Goal: Entertainment & Leisure: Consume media (video, audio)

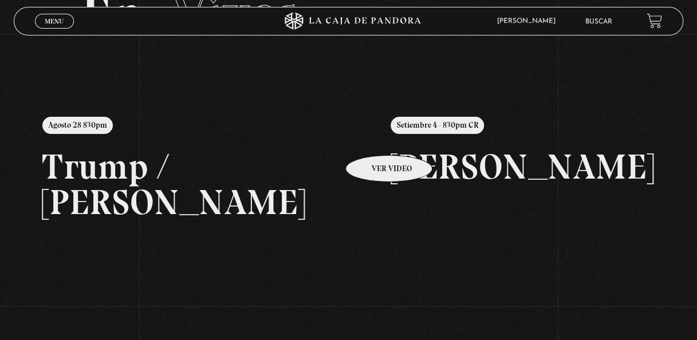
scroll to position [57, 0]
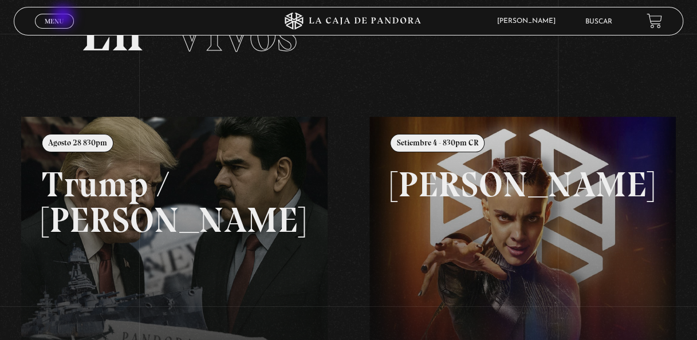
click at [64, 17] on link "Menu Cerrar" at bounding box center [54, 21] width 39 height 15
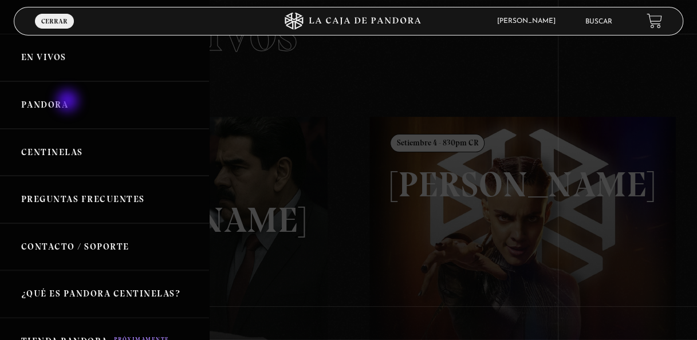
click at [69, 102] on link "Pandora" at bounding box center [104, 105] width 209 height 48
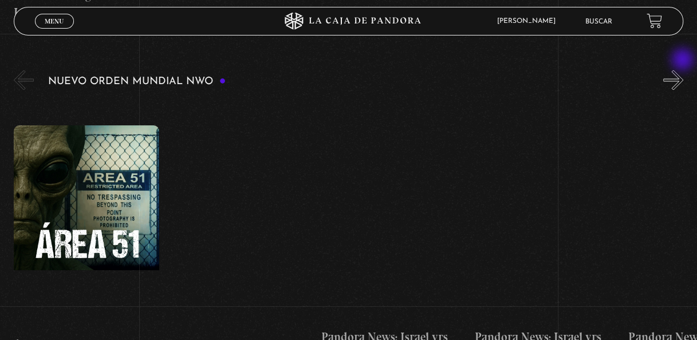
scroll to position [802, 0]
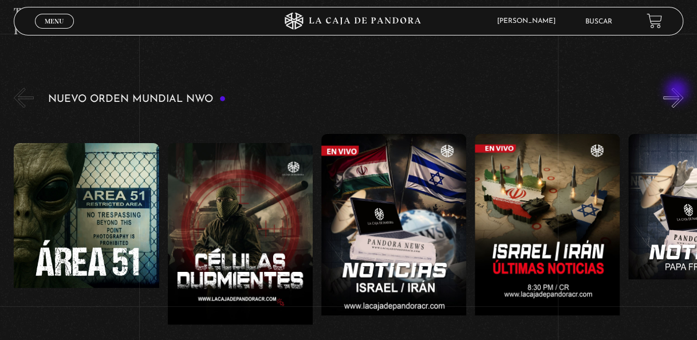
click at [678, 92] on button "»" at bounding box center [674, 98] width 20 height 20
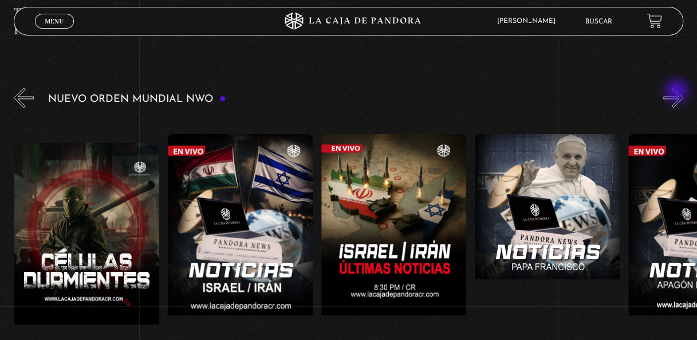
click at [678, 92] on button "»" at bounding box center [674, 98] width 20 height 20
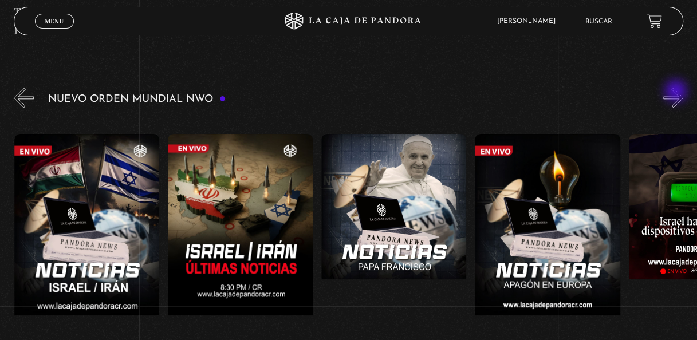
click at [677, 92] on button "»" at bounding box center [674, 98] width 20 height 20
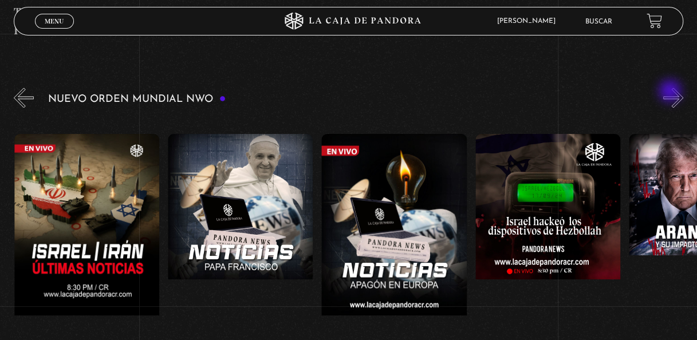
scroll to position [0, 461]
click at [672, 92] on div "Nuevo Orden Mundial NWO 2023" at bounding box center [356, 242] width 684 height 315
click at [673, 96] on button "»" at bounding box center [674, 98] width 20 height 20
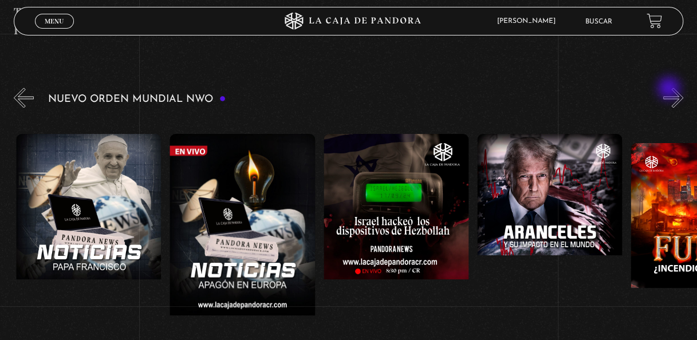
scroll to position [0, 614]
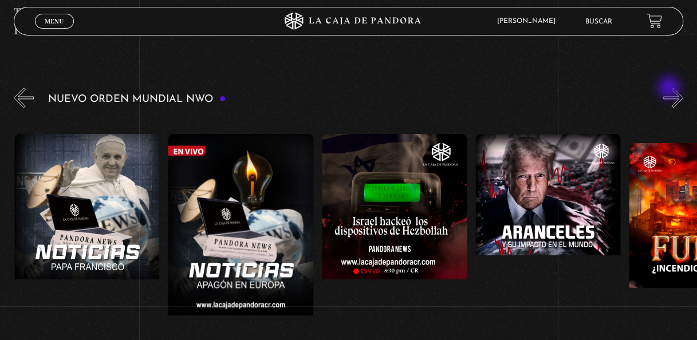
click at [670, 89] on div "Nuevo Orden Mundial NWO 2023" at bounding box center [356, 242] width 684 height 315
click at [680, 95] on button "»" at bounding box center [674, 98] width 20 height 20
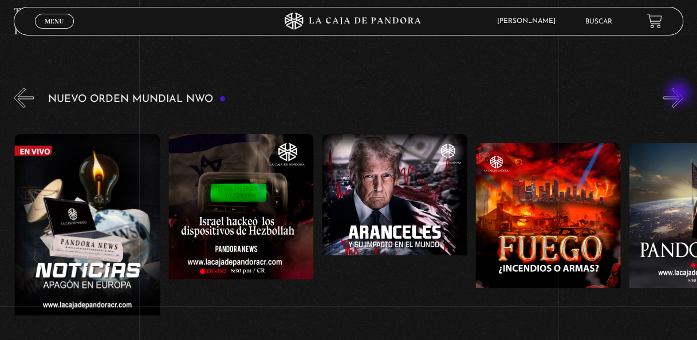
click at [680, 95] on button "»" at bounding box center [674, 98] width 20 height 20
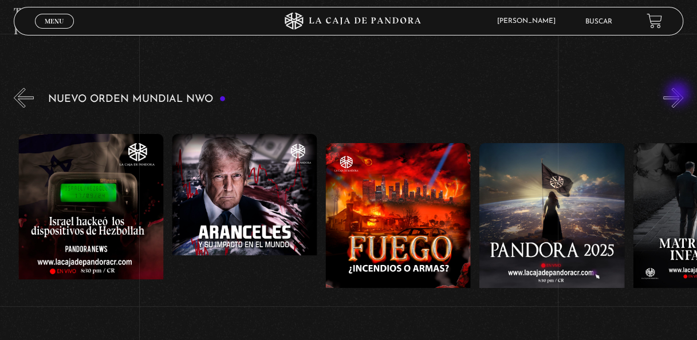
click at [680, 95] on button "»" at bounding box center [674, 98] width 20 height 20
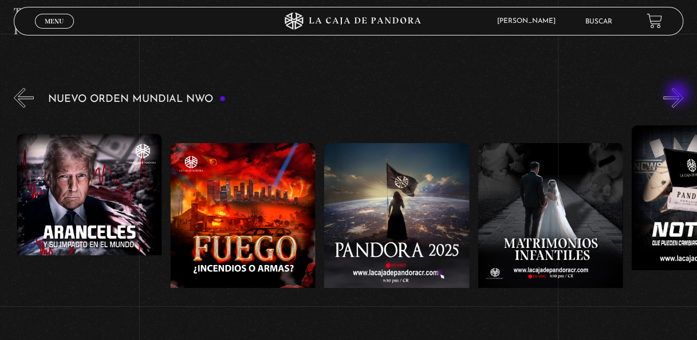
click at [680, 95] on button "»" at bounding box center [674, 98] width 20 height 20
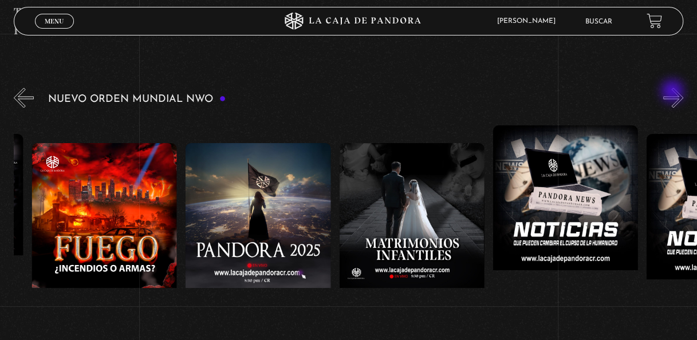
click at [674, 92] on button "»" at bounding box center [674, 98] width 20 height 20
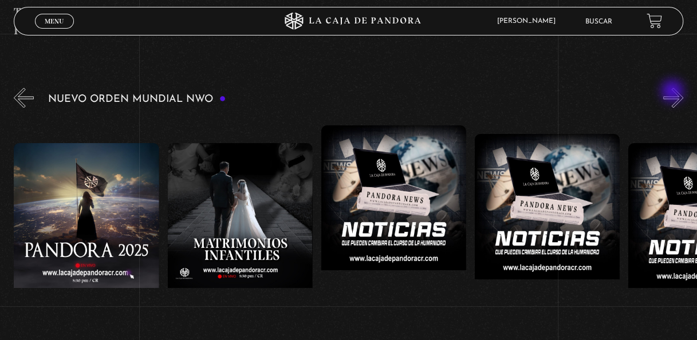
click at [674, 92] on button "»" at bounding box center [674, 98] width 20 height 20
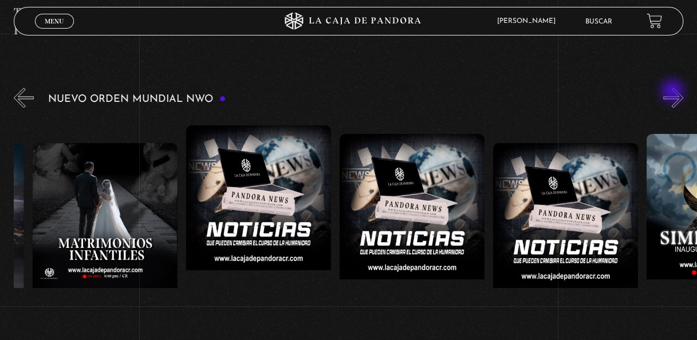
scroll to position [0, 1537]
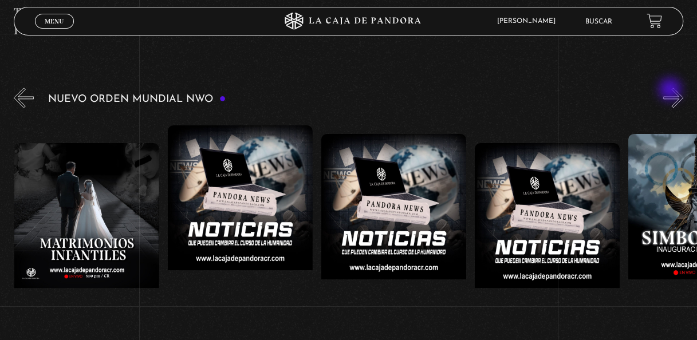
click at [672, 91] on button "»" at bounding box center [674, 98] width 20 height 20
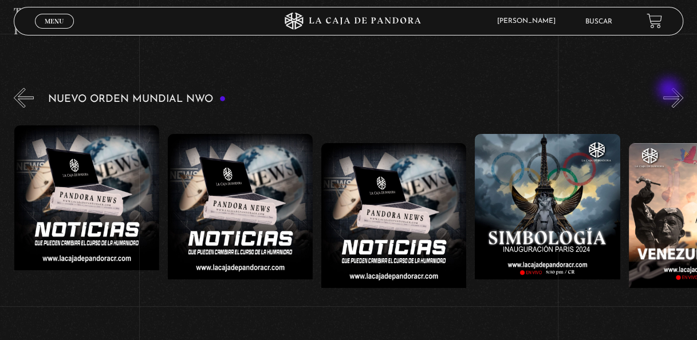
scroll to position [0, 1690]
click at [670, 91] on div "Nuevo Orden Mundial NWO 2023" at bounding box center [356, 242] width 684 height 315
click at [674, 94] on button "»" at bounding box center [674, 98] width 20 height 20
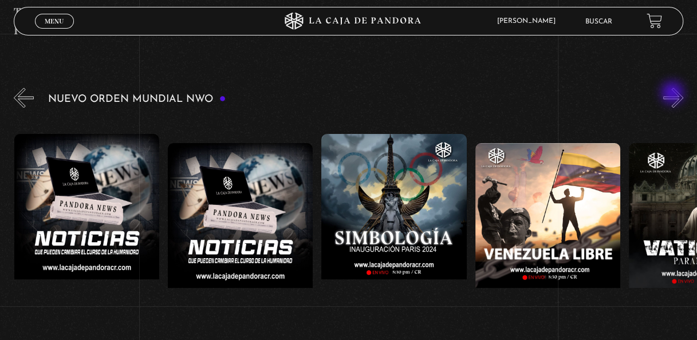
click at [674, 94] on button "»" at bounding box center [674, 98] width 20 height 20
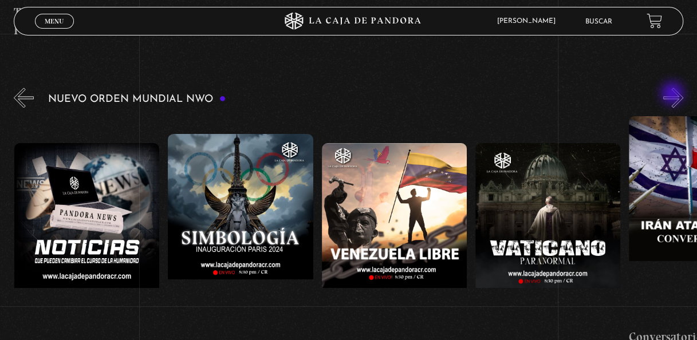
click at [674, 95] on button "»" at bounding box center [674, 98] width 20 height 20
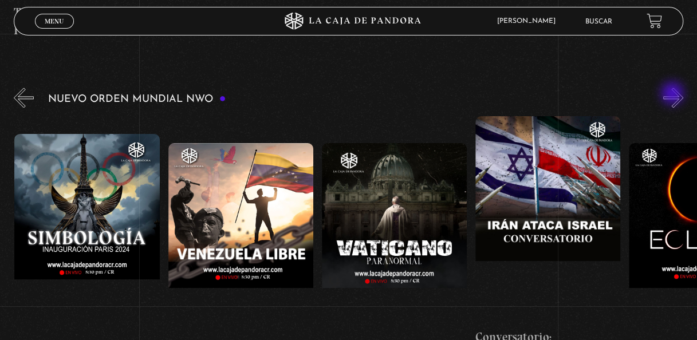
click at [674, 95] on button "»" at bounding box center [674, 98] width 20 height 20
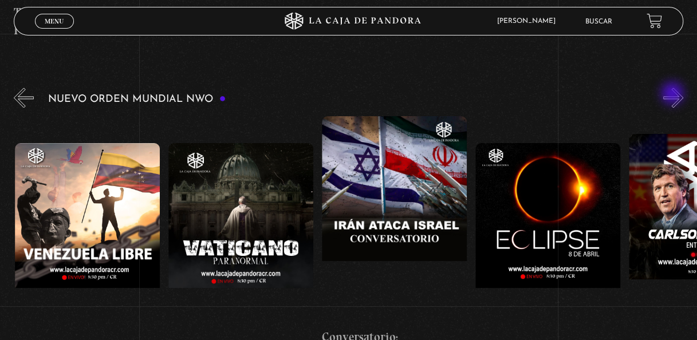
click at [674, 95] on button "»" at bounding box center [674, 98] width 20 height 20
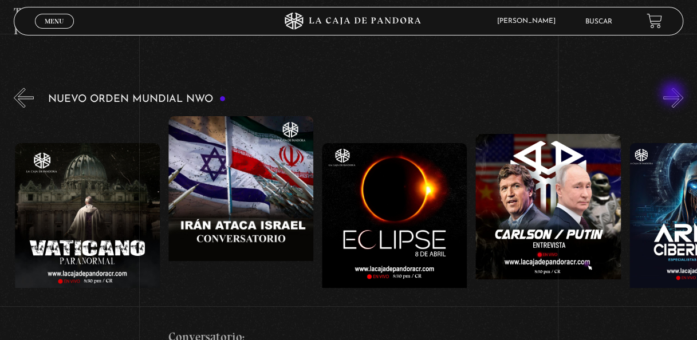
click at [674, 95] on button "»" at bounding box center [674, 98] width 20 height 20
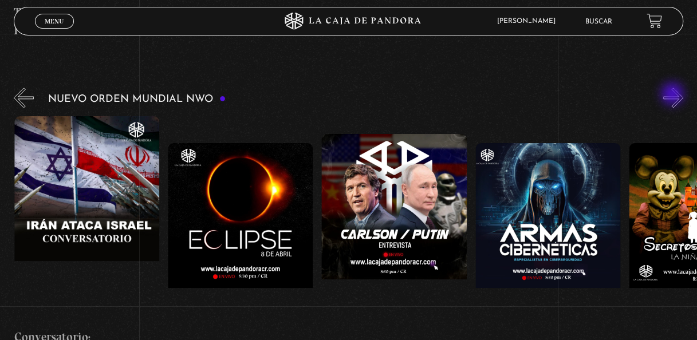
click at [674, 95] on button "»" at bounding box center [674, 98] width 20 height 20
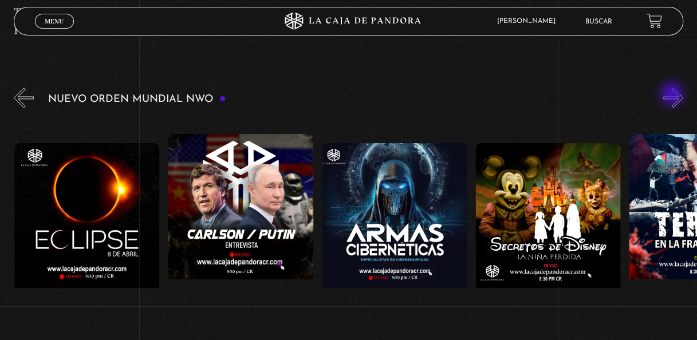
scroll to position [0, 2767]
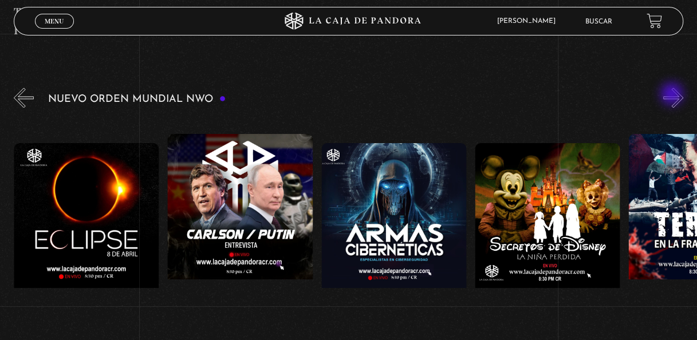
click at [673, 95] on button "»" at bounding box center [674, 98] width 20 height 20
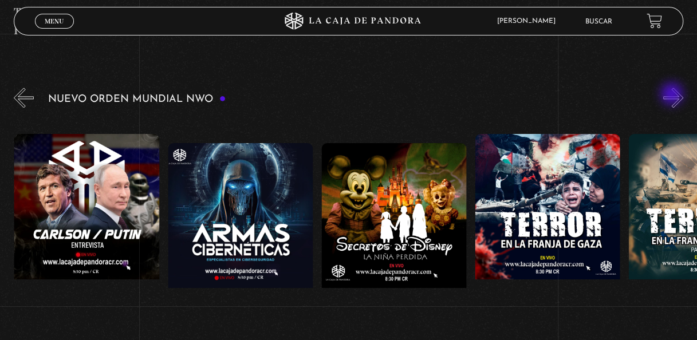
click at [673, 95] on button "»" at bounding box center [674, 98] width 20 height 20
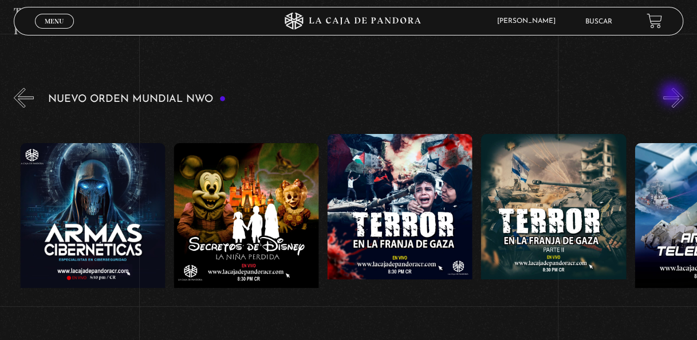
click at [673, 95] on button "»" at bounding box center [674, 98] width 20 height 20
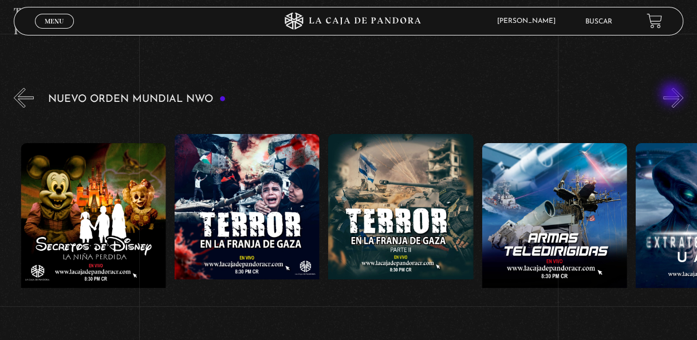
click at [673, 95] on button "»" at bounding box center [674, 98] width 20 height 20
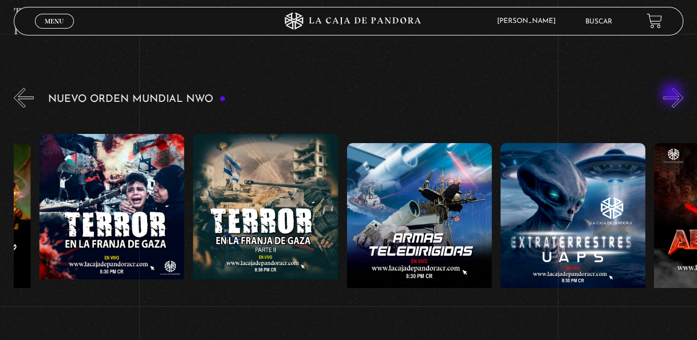
click at [673, 95] on button "»" at bounding box center [674, 98] width 20 height 20
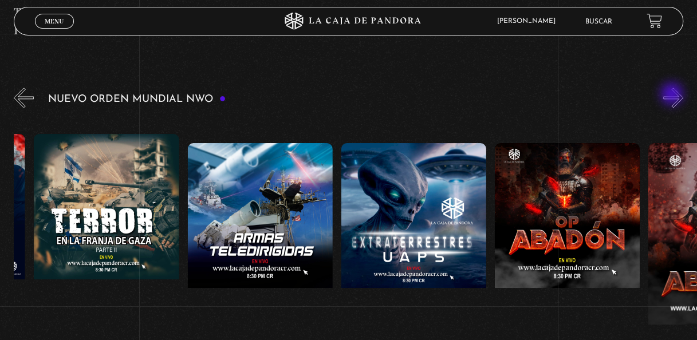
click at [673, 95] on button "»" at bounding box center [674, 98] width 20 height 20
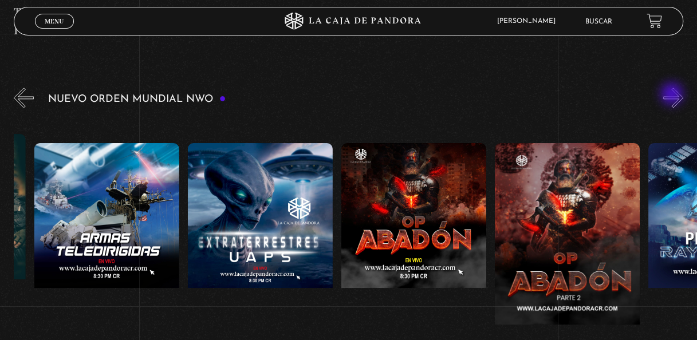
click at [673, 95] on button "»" at bounding box center [674, 98] width 20 height 20
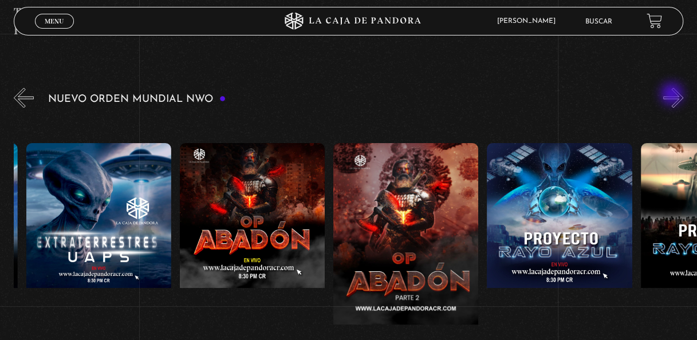
click at [673, 95] on button "»" at bounding box center [674, 98] width 20 height 20
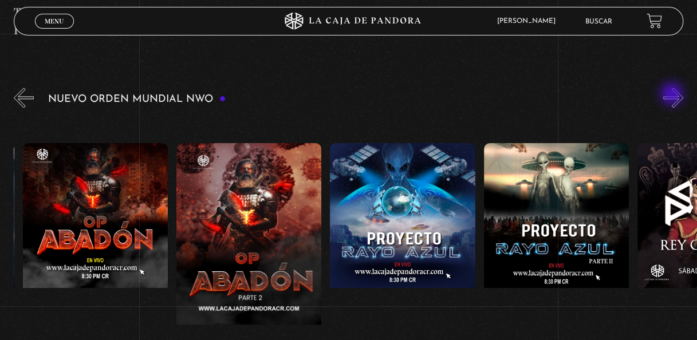
click at [673, 95] on button "»" at bounding box center [674, 98] width 20 height 20
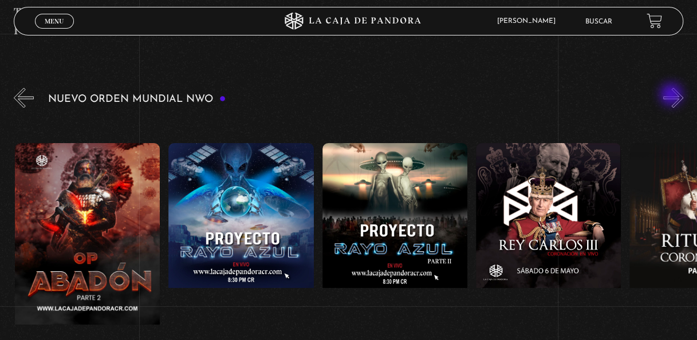
click at [673, 96] on button "»" at bounding box center [674, 98] width 20 height 20
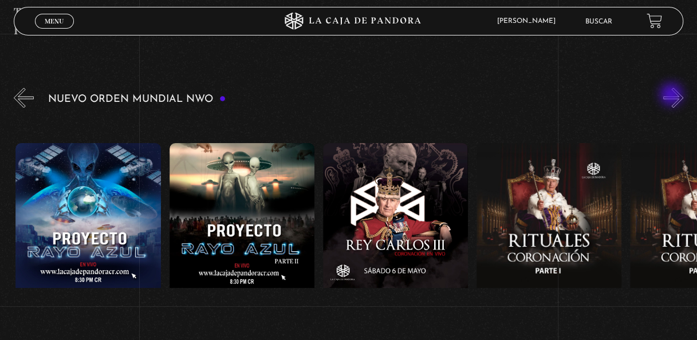
click at [673, 96] on button "»" at bounding box center [674, 98] width 20 height 20
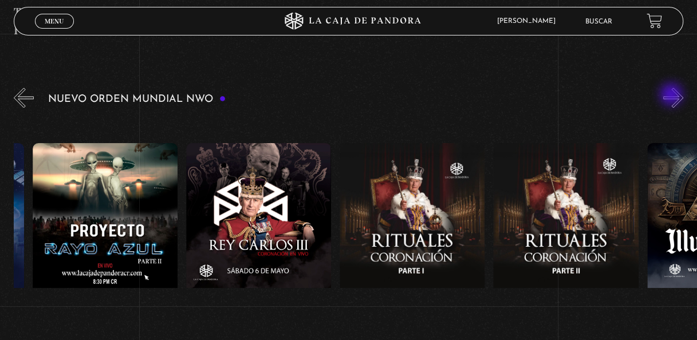
click at [673, 96] on button "»" at bounding box center [674, 98] width 20 height 20
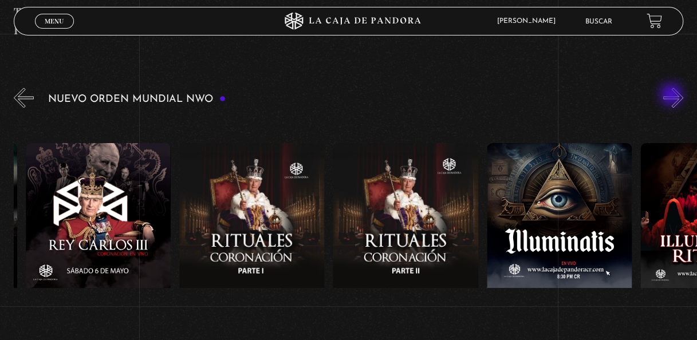
click at [673, 96] on button "»" at bounding box center [674, 98] width 20 height 20
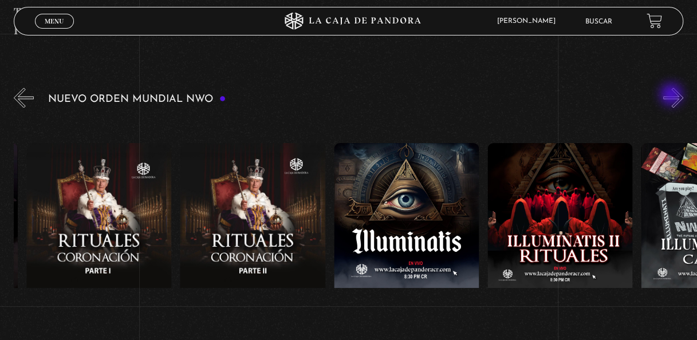
click at [673, 96] on button "»" at bounding box center [674, 98] width 20 height 20
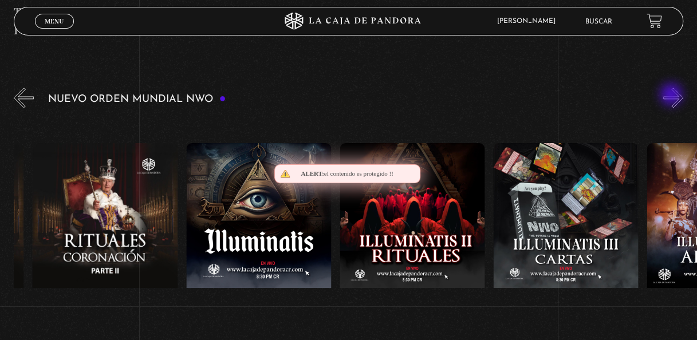
click at [673, 96] on button "»" at bounding box center [674, 98] width 20 height 20
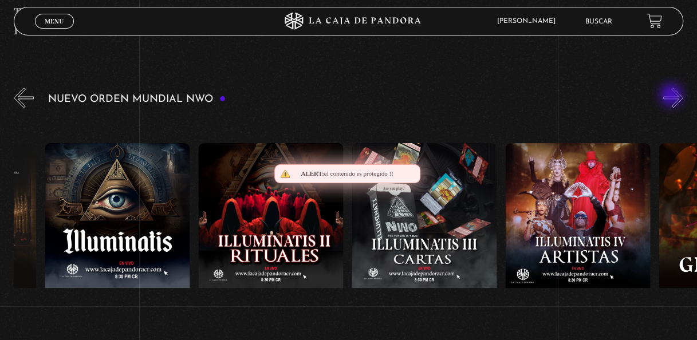
click at [673, 96] on button "»" at bounding box center [674, 98] width 20 height 20
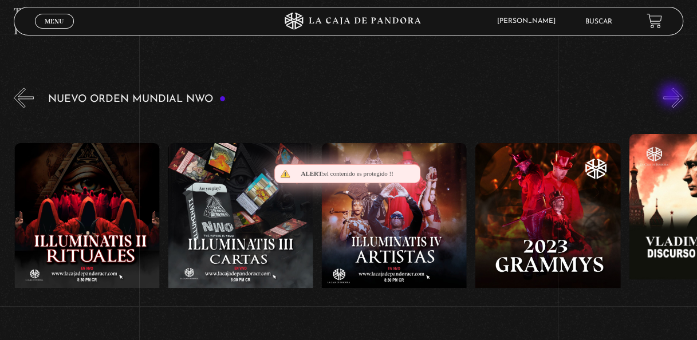
click at [673, 96] on button "»" at bounding box center [674, 98] width 20 height 20
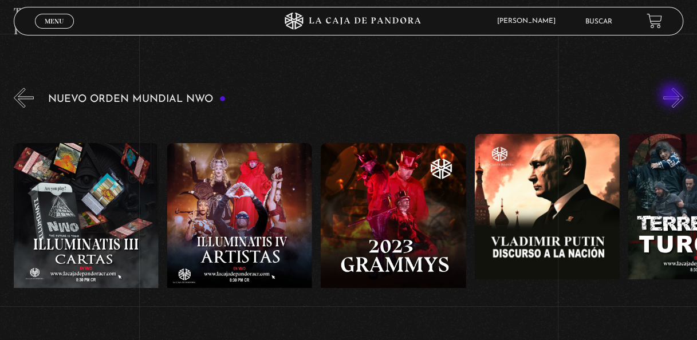
click at [673, 96] on button "»" at bounding box center [674, 98] width 20 height 20
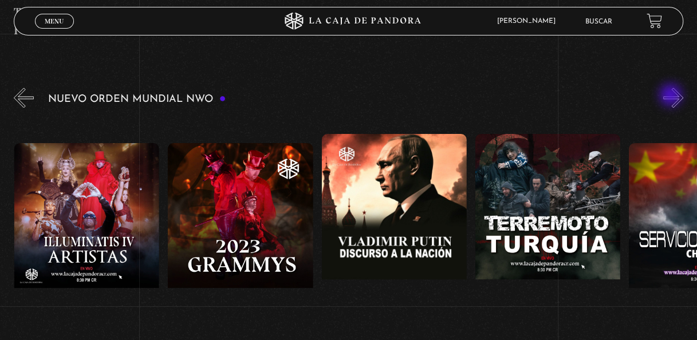
click at [672, 96] on button "»" at bounding box center [674, 98] width 20 height 20
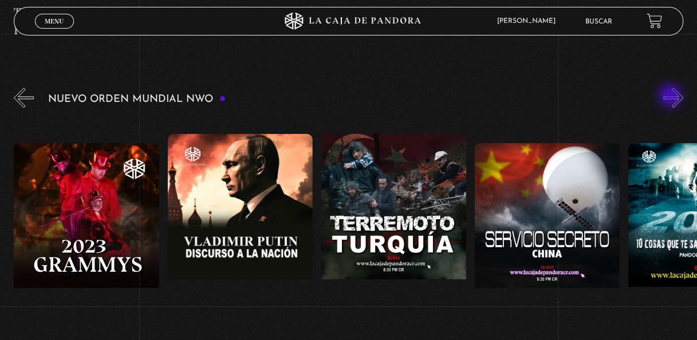
click at [672, 97] on button "»" at bounding box center [674, 98] width 20 height 20
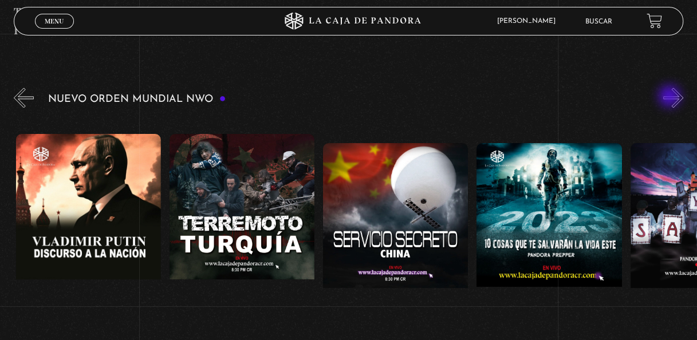
click at [671, 97] on div "Nuevo Orden Mundial NWO 2023" at bounding box center [356, 242] width 684 height 315
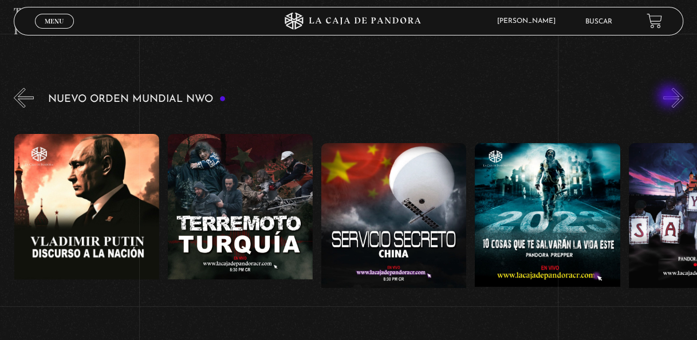
scroll to position [0, 5840]
click at [670, 97] on div "Nuevo Orden Mundial NWO 2023" at bounding box center [356, 242] width 684 height 315
click at [674, 95] on button "»" at bounding box center [674, 98] width 20 height 20
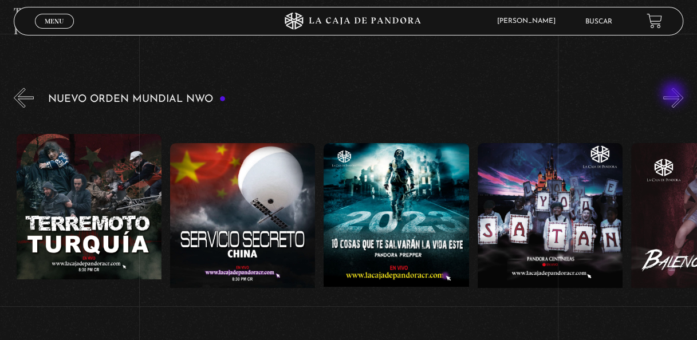
click at [674, 95] on button "»" at bounding box center [674, 98] width 20 height 20
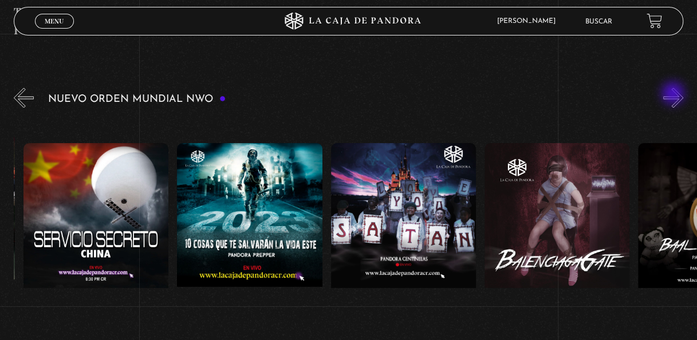
click at [674, 95] on button "»" at bounding box center [674, 98] width 20 height 20
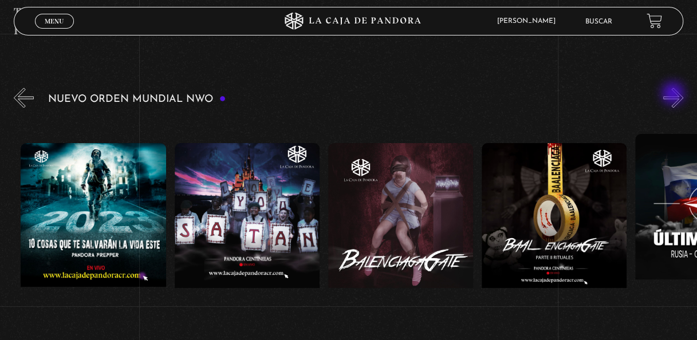
click at [674, 95] on button "»" at bounding box center [674, 98] width 20 height 20
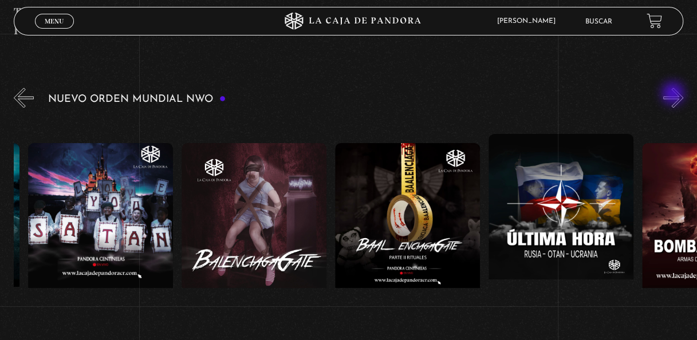
click at [674, 95] on button "»" at bounding box center [674, 98] width 20 height 20
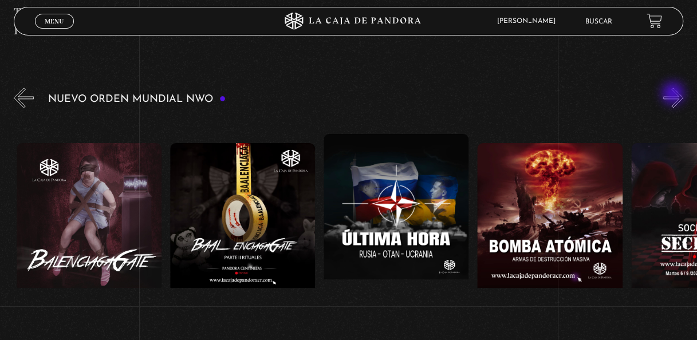
click at [674, 95] on button "»" at bounding box center [674, 98] width 20 height 20
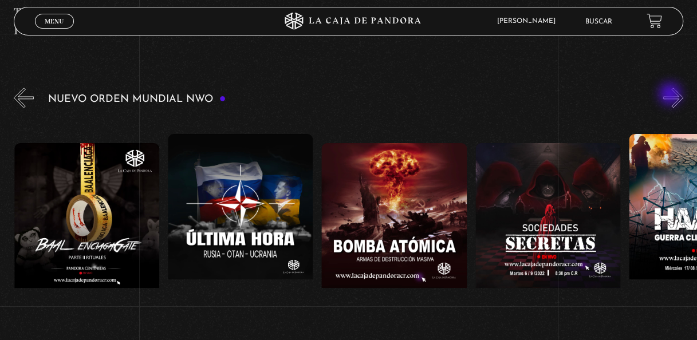
scroll to position [0, 6763]
click at [670, 96] on div "Nuevo Orden Mundial NWO 2023" at bounding box center [356, 242] width 684 height 315
click at [675, 93] on button "»" at bounding box center [674, 98] width 20 height 20
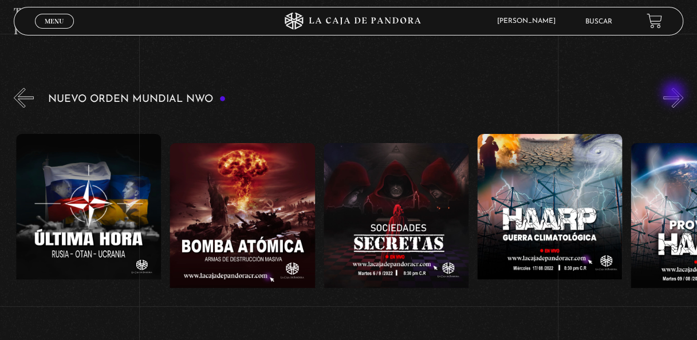
click at [675, 94] on button "»" at bounding box center [674, 98] width 20 height 20
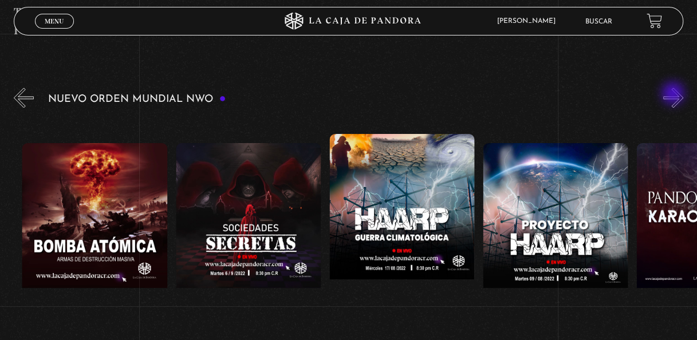
click at [674, 95] on button "»" at bounding box center [674, 98] width 20 height 20
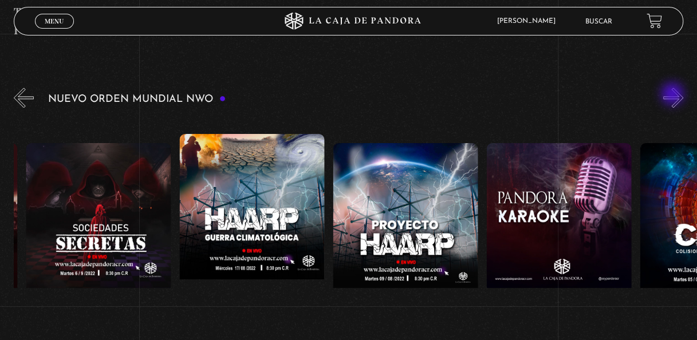
click at [674, 95] on button "»" at bounding box center [674, 98] width 20 height 20
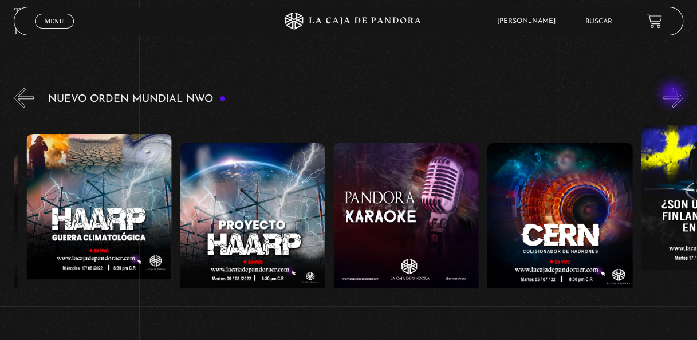
click at [674, 95] on button "»" at bounding box center [674, 98] width 20 height 20
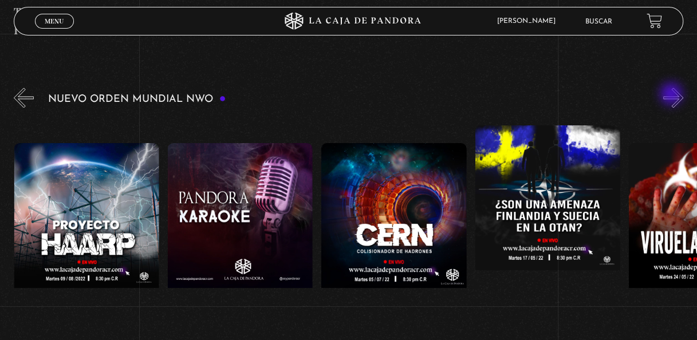
click at [673, 95] on button "»" at bounding box center [674, 98] width 20 height 20
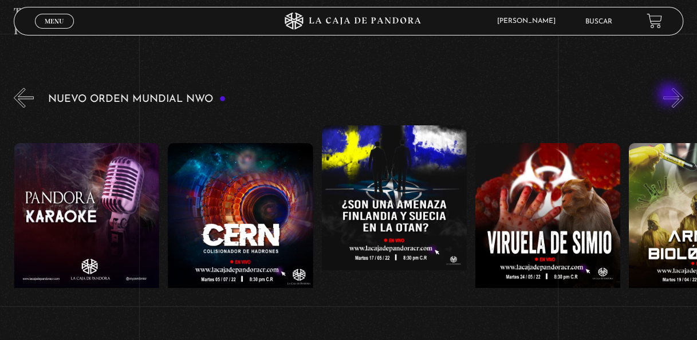
scroll to position [0, 7685]
click at [670, 96] on div "Nuevo Orden Mundial NWO 2023" at bounding box center [356, 242] width 684 height 315
click at [674, 96] on button "»" at bounding box center [674, 98] width 20 height 20
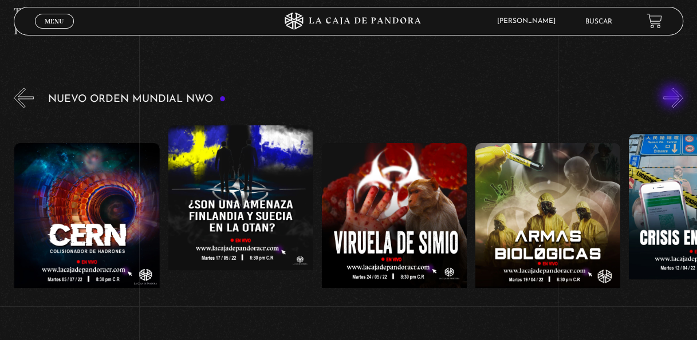
click at [673, 97] on button "»" at bounding box center [674, 98] width 20 height 20
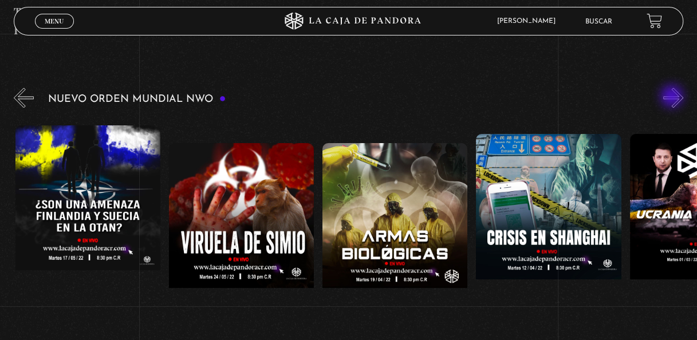
click at [673, 97] on button "»" at bounding box center [674, 98] width 20 height 20
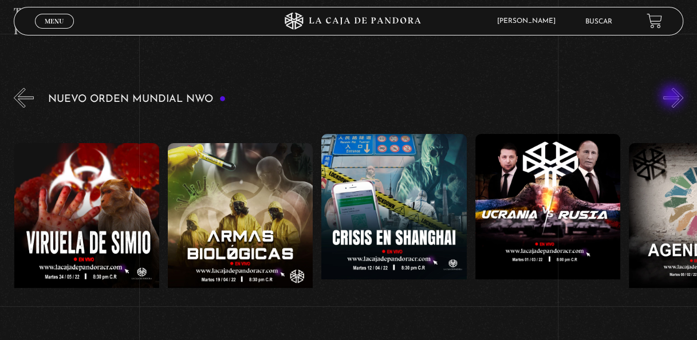
click at [673, 97] on button "»" at bounding box center [674, 98] width 20 height 20
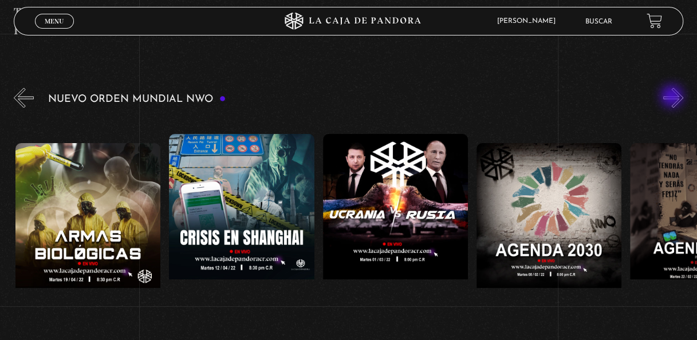
click at [673, 97] on button "»" at bounding box center [674, 98] width 20 height 20
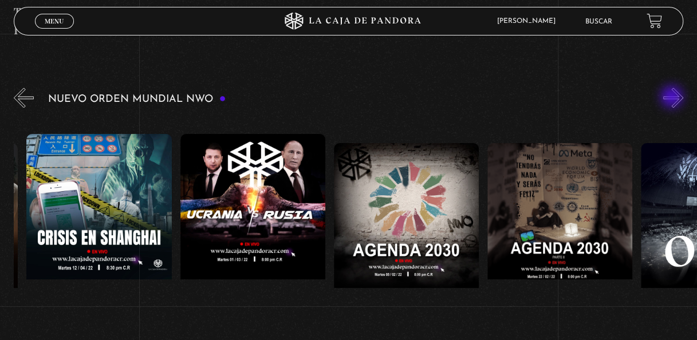
click at [673, 98] on button "»" at bounding box center [674, 98] width 20 height 20
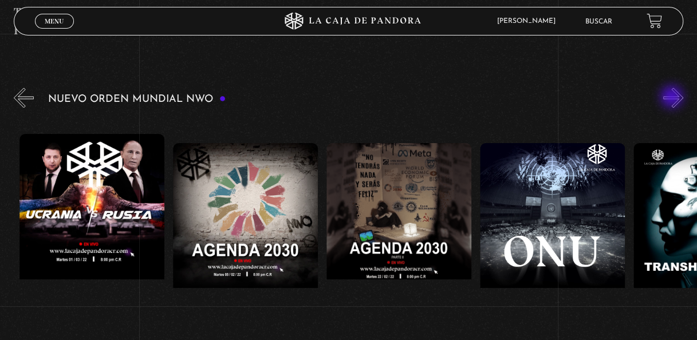
click at [673, 98] on button "»" at bounding box center [674, 98] width 20 height 20
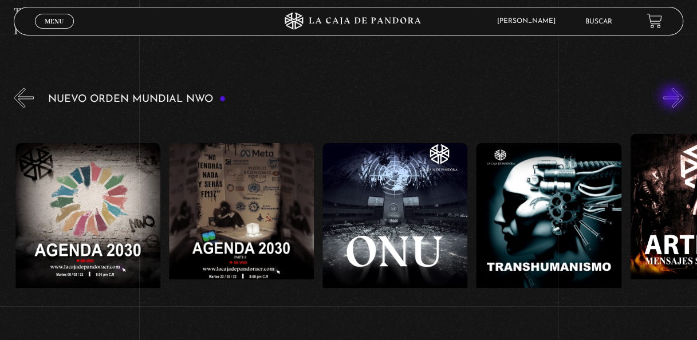
click at [673, 98] on button "»" at bounding box center [674, 98] width 20 height 20
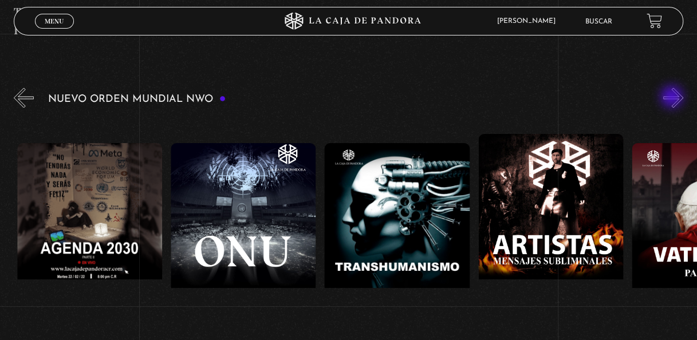
click at [673, 98] on button "»" at bounding box center [674, 98] width 20 height 20
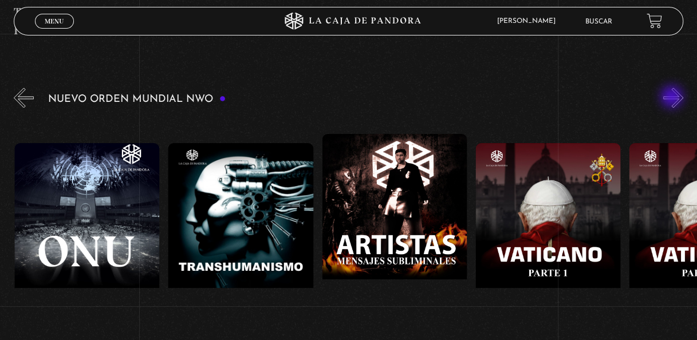
click at [673, 98] on button "»" at bounding box center [674, 98] width 20 height 20
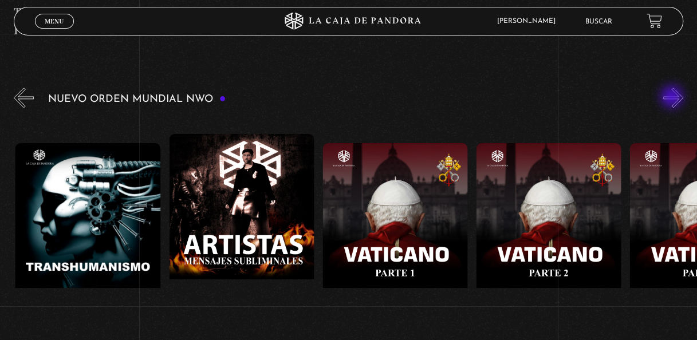
click at [673, 98] on button "»" at bounding box center [674, 98] width 20 height 20
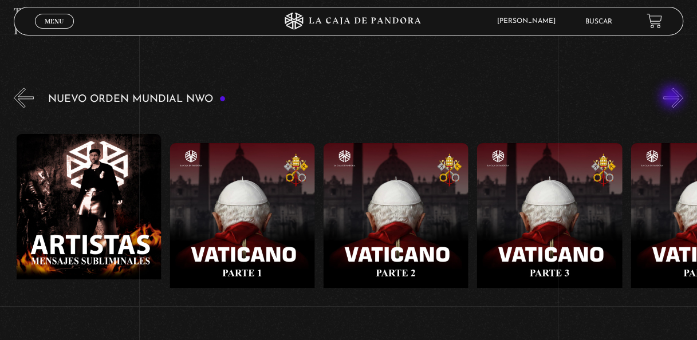
click at [673, 98] on button "»" at bounding box center [674, 98] width 20 height 20
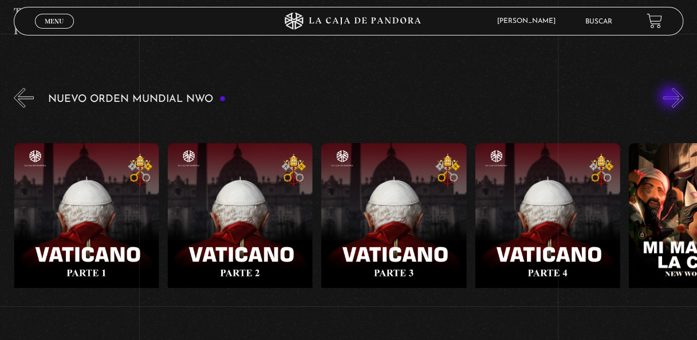
click at [672, 98] on button "»" at bounding box center [674, 98] width 20 height 20
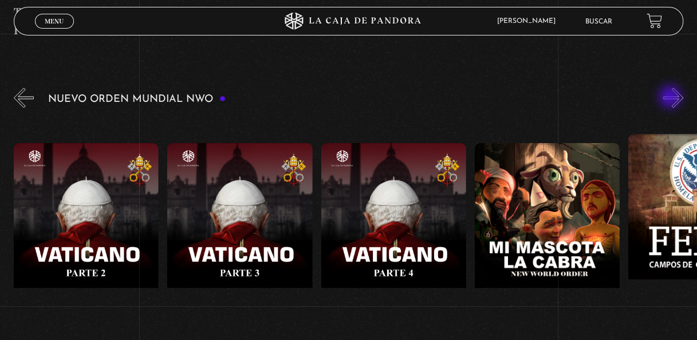
click at [672, 98] on button "»" at bounding box center [674, 98] width 20 height 20
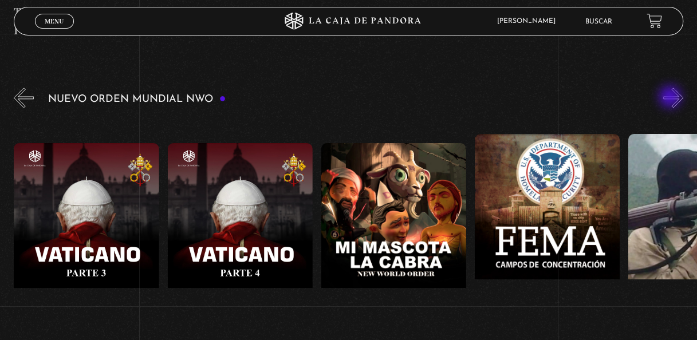
click at [672, 98] on button "»" at bounding box center [674, 98] width 20 height 20
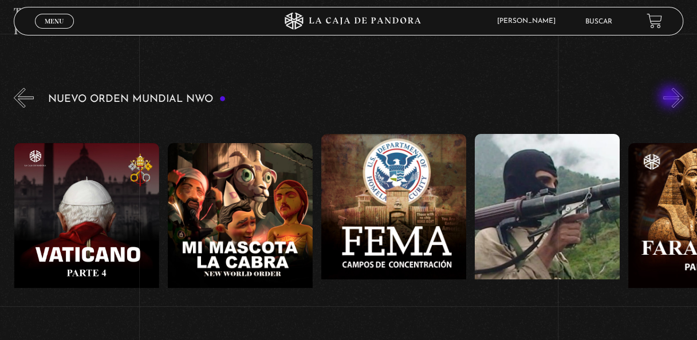
click at [672, 98] on button "»" at bounding box center [674, 98] width 20 height 20
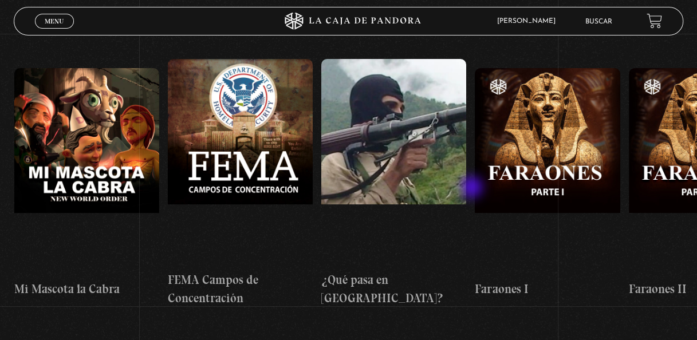
scroll to position [860, 0]
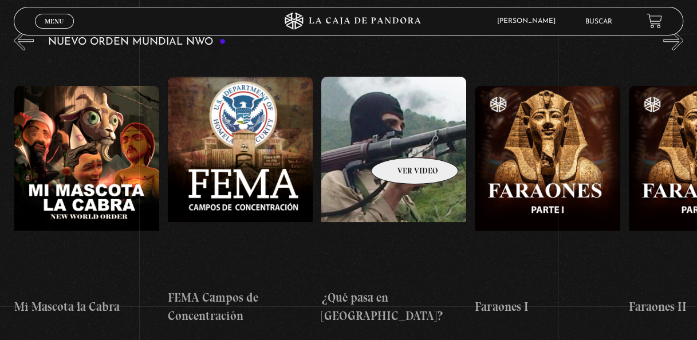
click at [399, 140] on figure at bounding box center [393, 180] width 145 height 206
click at [385, 146] on figure at bounding box center [393, 180] width 145 height 206
click at [391, 150] on figure at bounding box center [393, 180] width 145 height 206
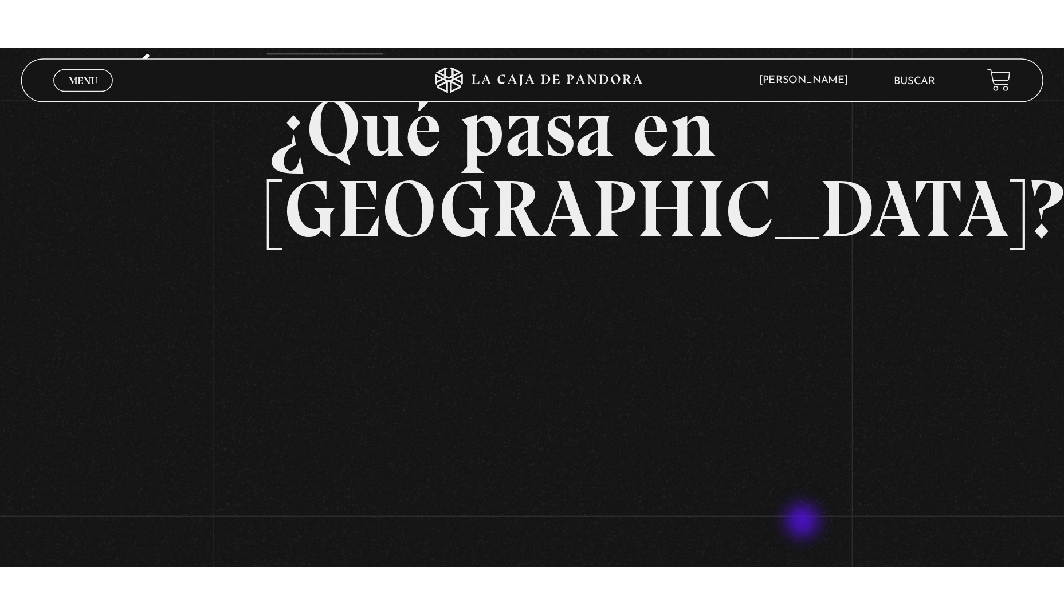
scroll to position [115, 0]
